Goal: Information Seeking & Learning: Understand process/instructions

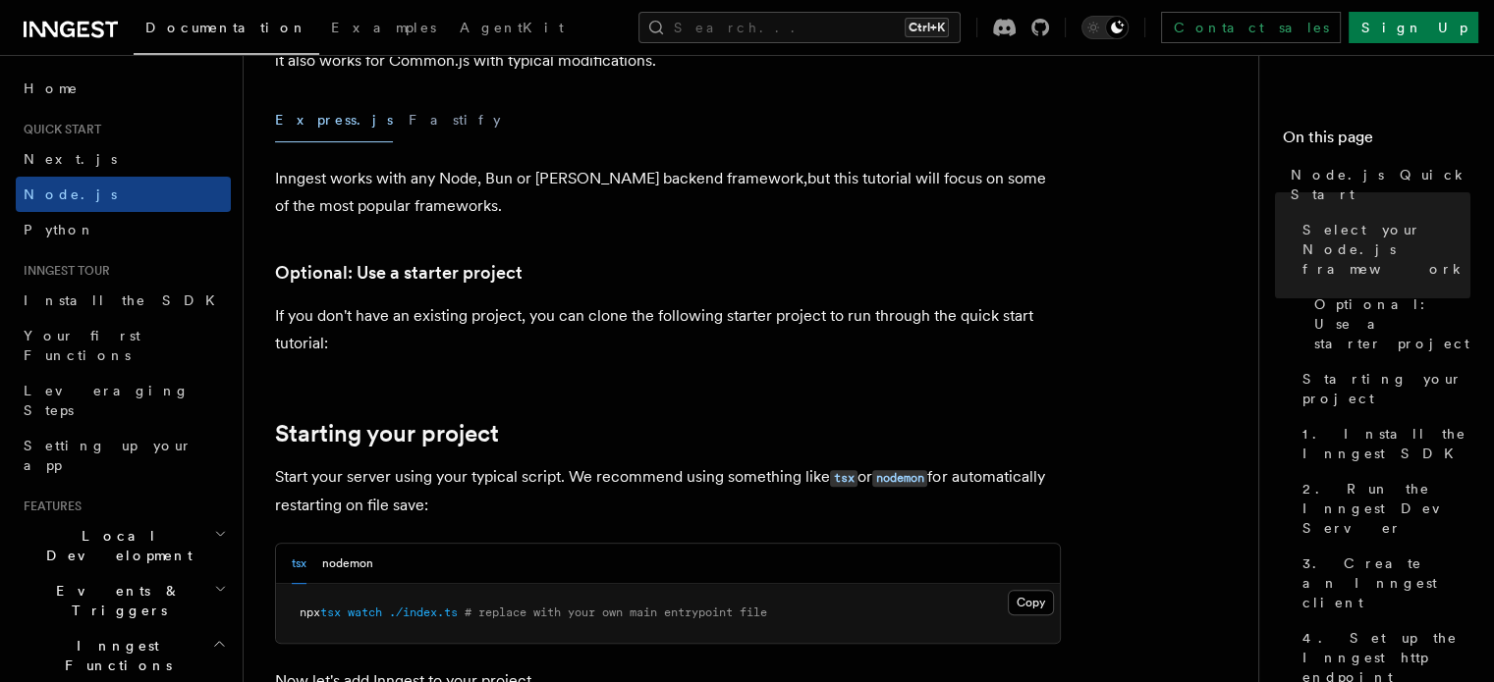
scroll to position [1194, 0]
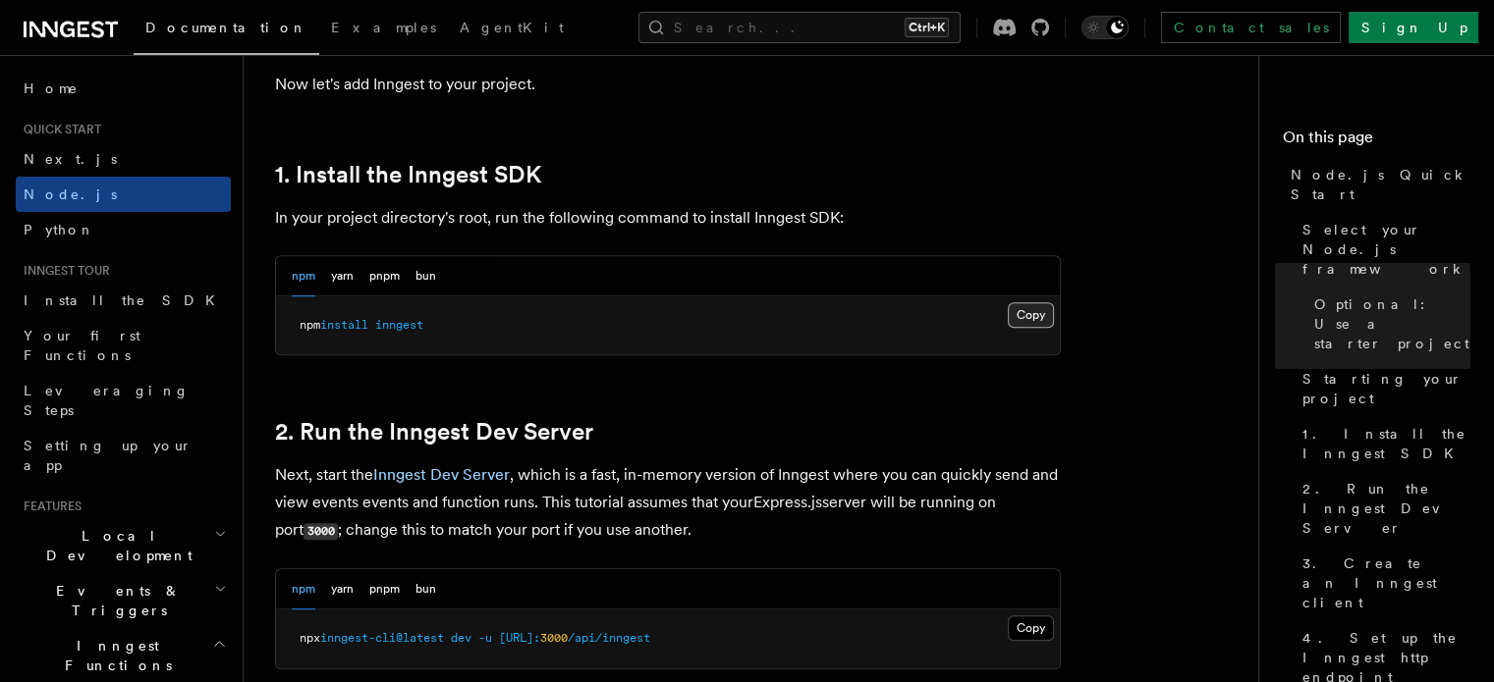
click at [1028, 310] on button "Copy Copied" at bounding box center [1031, 315] width 46 height 26
click at [1008, 627] on button "Copy Copied" at bounding box center [1031, 629] width 46 height 26
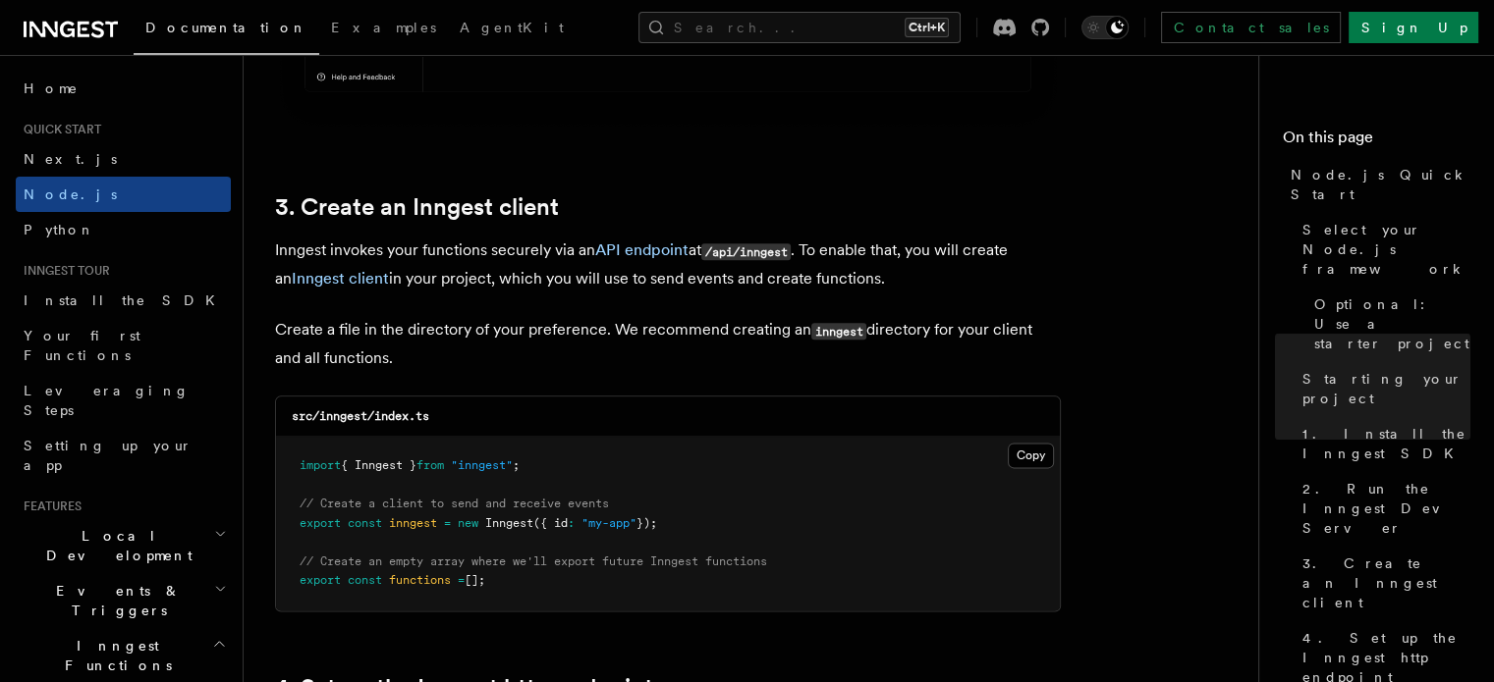
scroll to position [2985, 0]
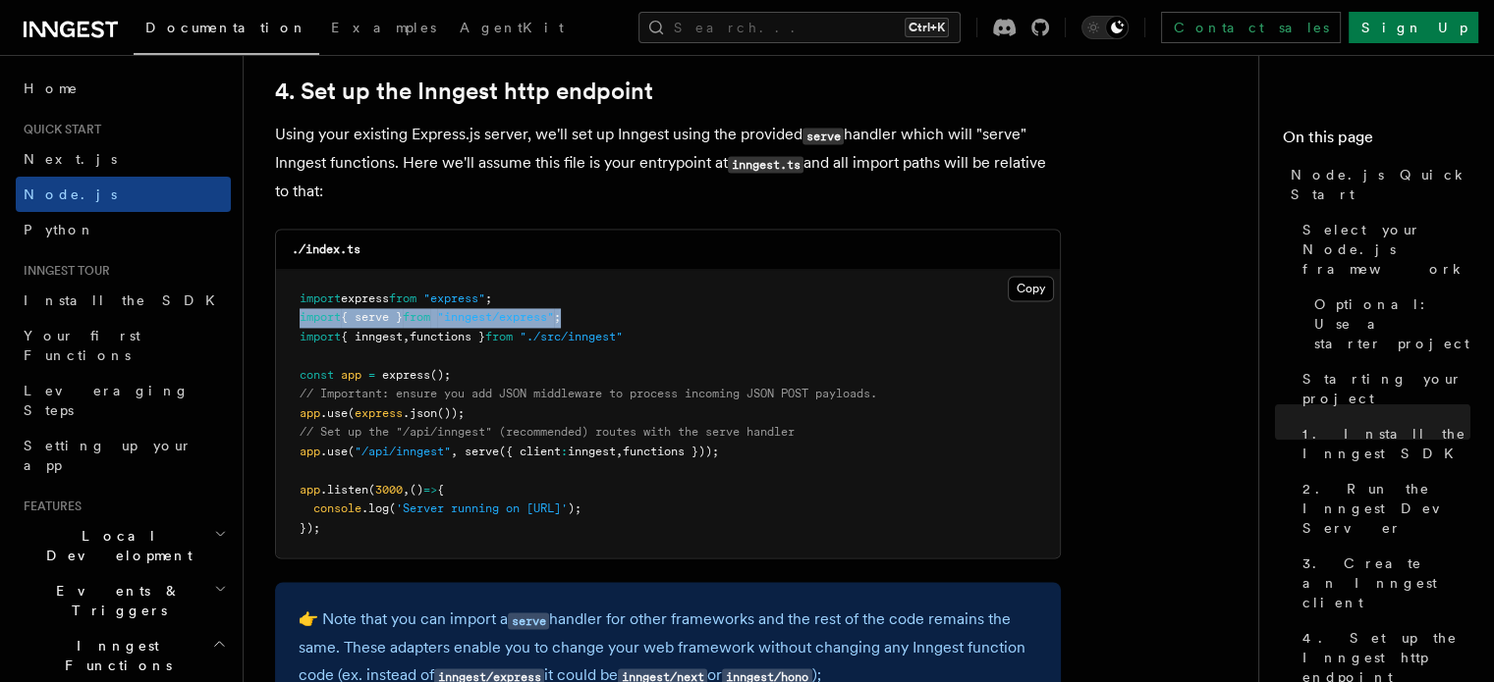
drag, startPoint x: 300, startPoint y: 318, endPoint x: 593, endPoint y: 329, distance: 292.8
click at [593, 329] on pre "import express from "express" ; import { serve } from "inngest/express" ; impor…" at bounding box center [668, 414] width 784 height 289
copy span "import { serve } from "inngest/express" ;"
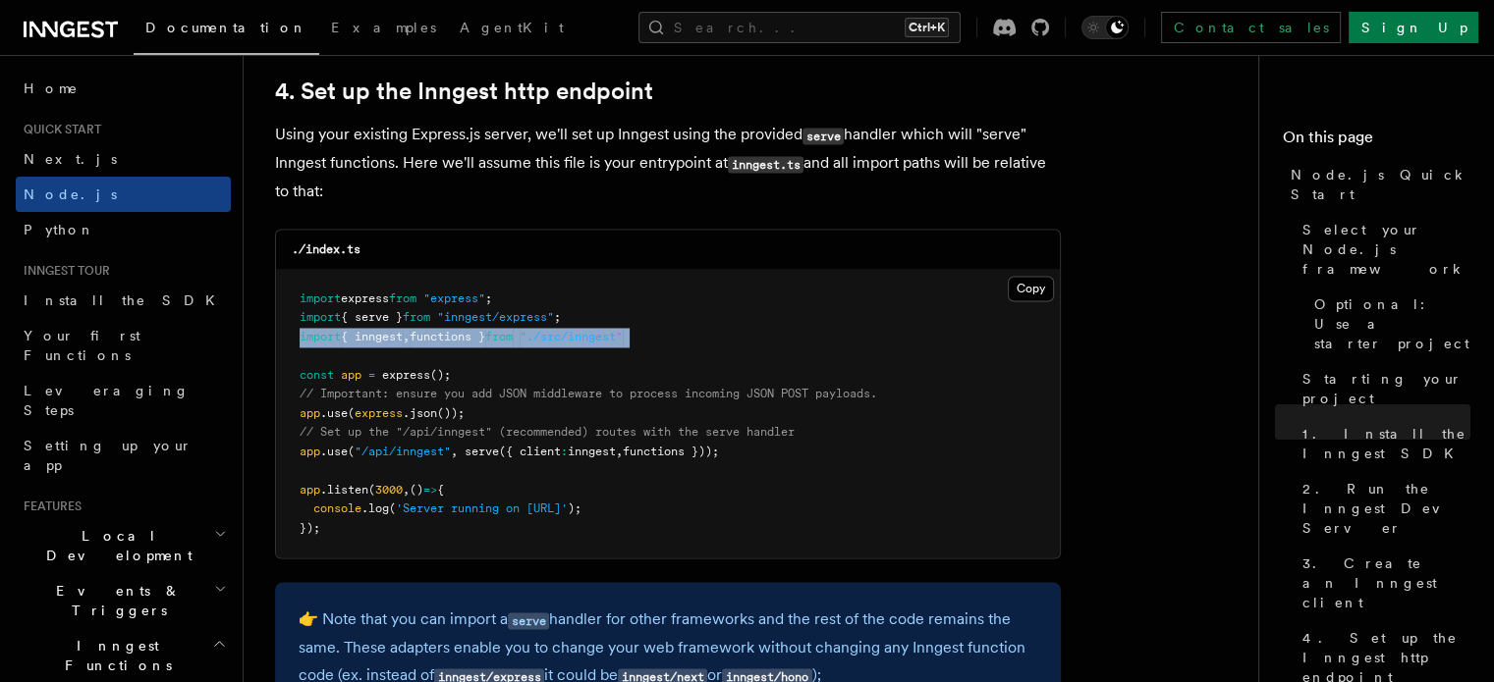
drag, startPoint x: 300, startPoint y: 333, endPoint x: 625, endPoint y: 354, distance: 325.8
click at [625, 354] on pre "import express from "express" ; import { serve } from "inngest/express" ; impor…" at bounding box center [668, 414] width 784 height 289
copy code "import { inngest , functions } from "./src/inngest""
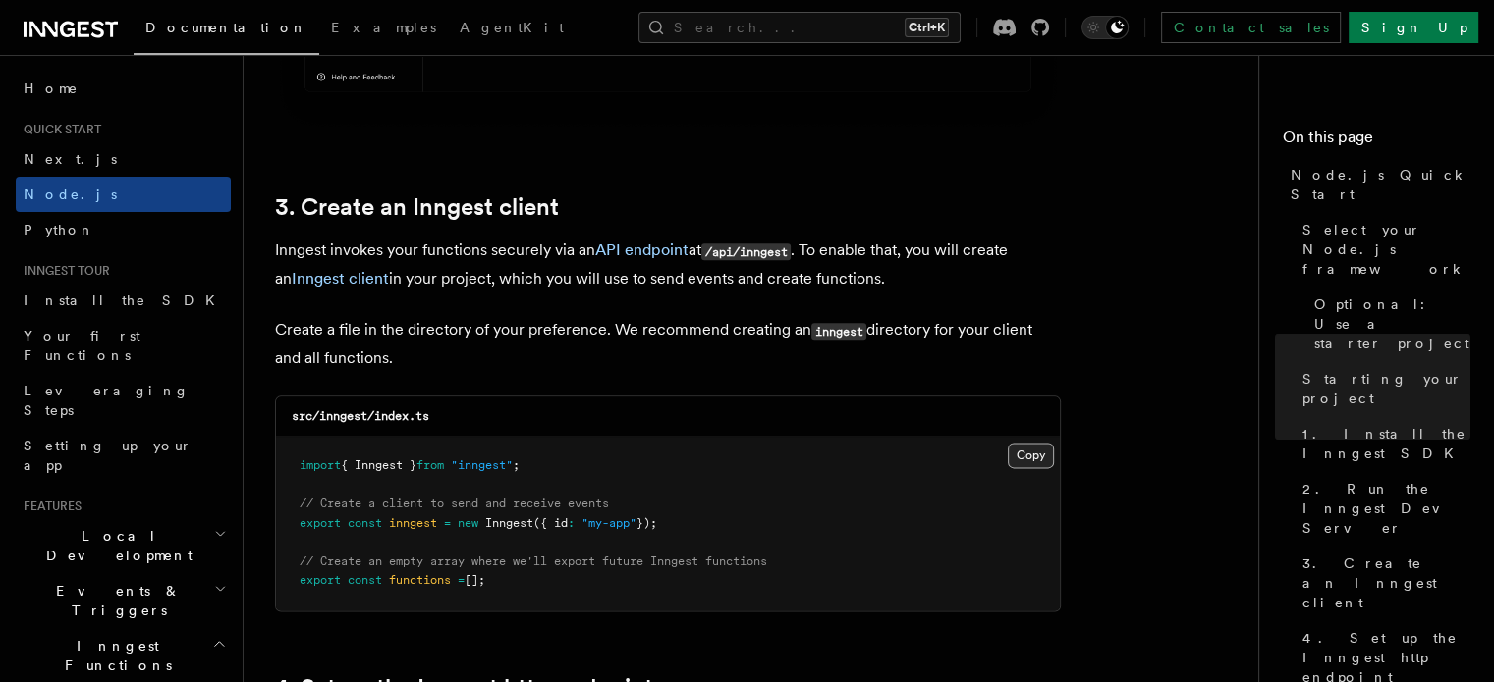
click at [1017, 464] on button "Copy Copied" at bounding box center [1031, 456] width 46 height 26
click at [1026, 459] on button "Copy Copied" at bounding box center [1031, 456] width 46 height 26
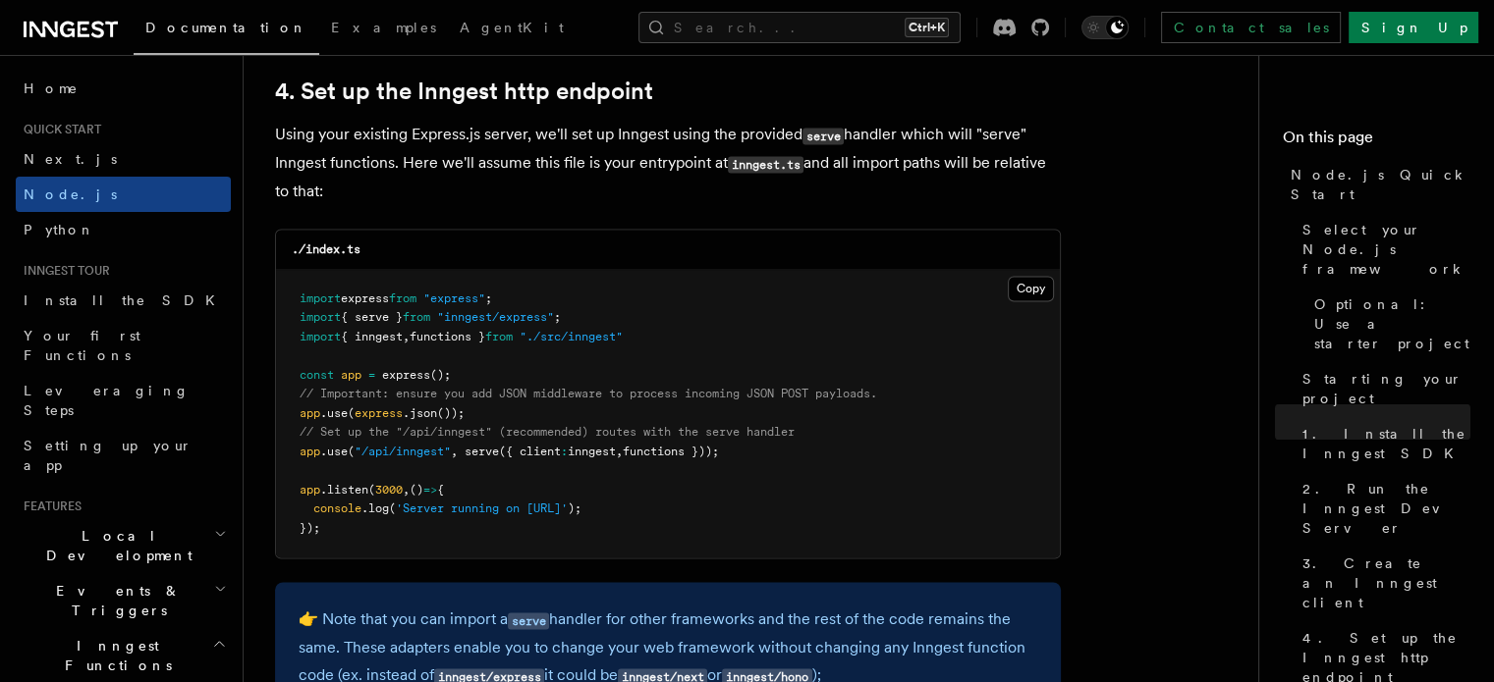
click at [970, 377] on pre "import express from "express" ; import { serve } from "inngest/express" ; impor…" at bounding box center [668, 414] width 784 height 289
drag, startPoint x: 299, startPoint y: 337, endPoint x: 669, endPoint y: 337, distance: 370.2
click at [669, 337] on pre "import express from "express" ; import { serve } from "inngest/express" ; impor…" at bounding box center [668, 414] width 784 height 289
copy span "import { inngest , functions } from "./src/inngest""
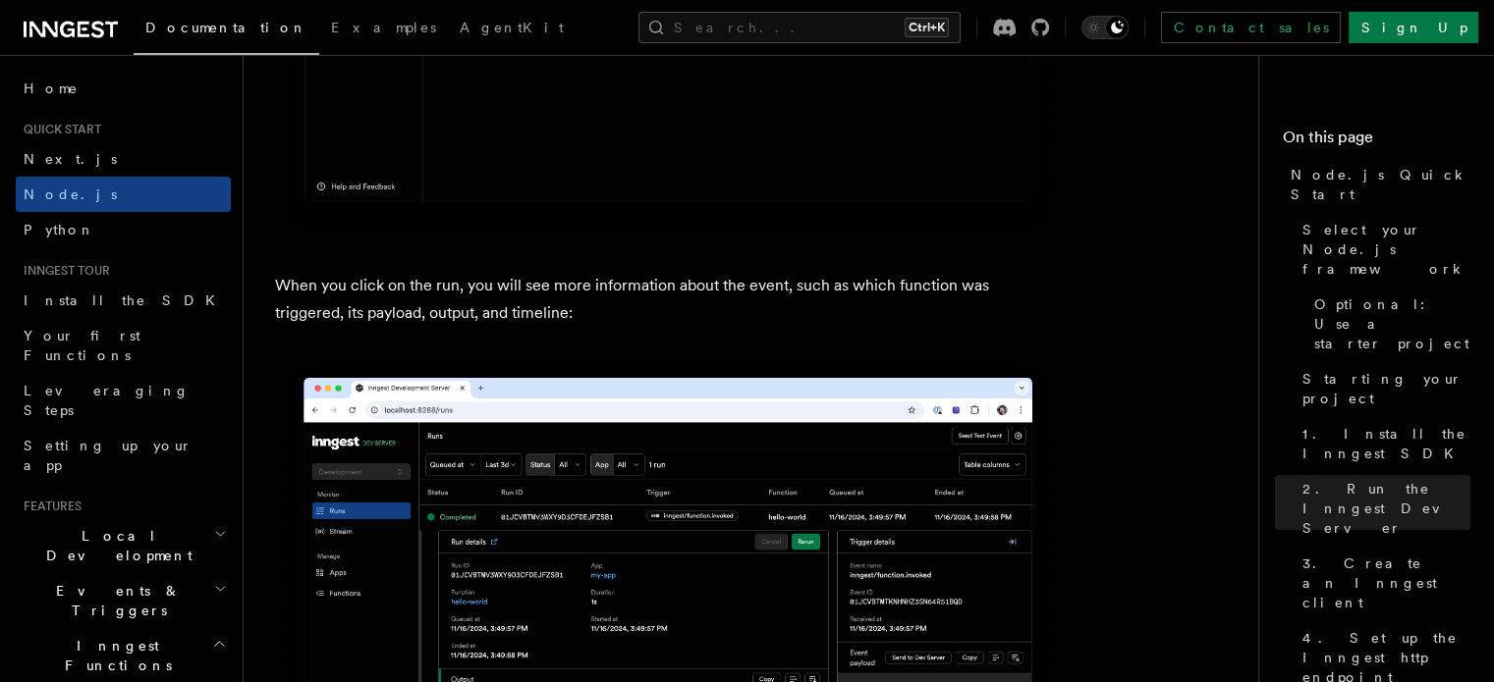
scroll to position [7762, 0]
